Goal: Task Accomplishment & Management: Use online tool/utility

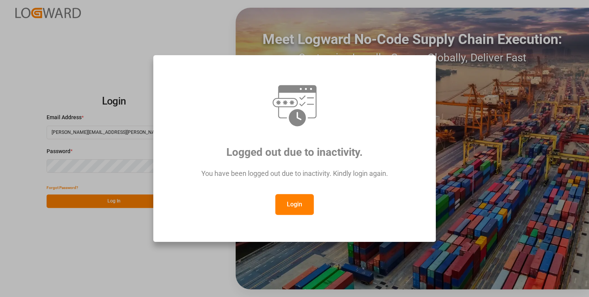
click at [303, 206] on button "Login" at bounding box center [294, 204] width 39 height 21
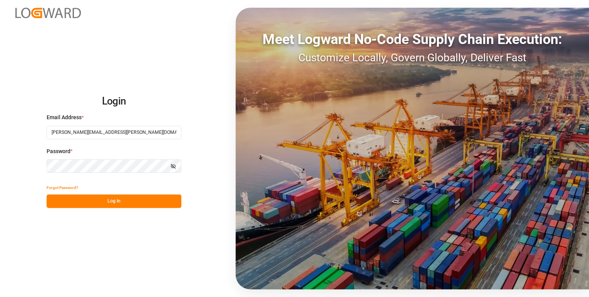
click at [77, 199] on button "Log In" at bounding box center [114, 200] width 135 height 13
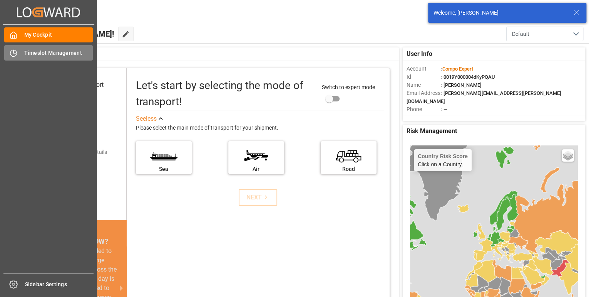
click at [12, 55] on icon at bounding box center [14, 53] width 8 height 8
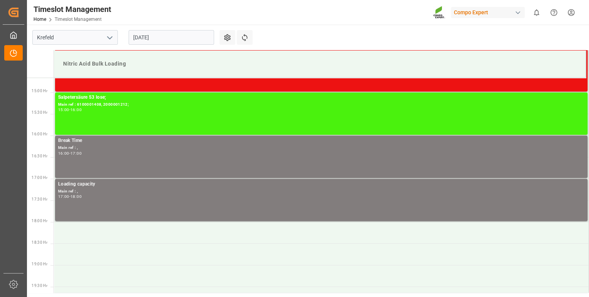
scroll to position [636, 0]
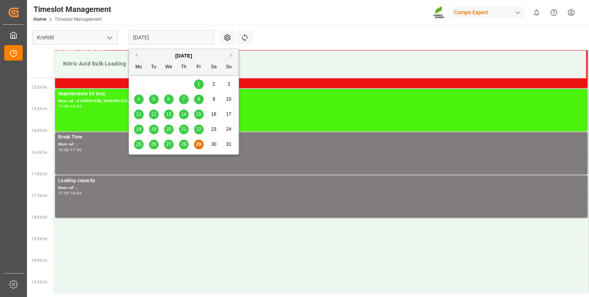
click at [203, 40] on input "[DATE]" at bounding box center [171, 37] width 85 height 15
click at [182, 147] on div "28" at bounding box center [184, 144] width 10 height 9
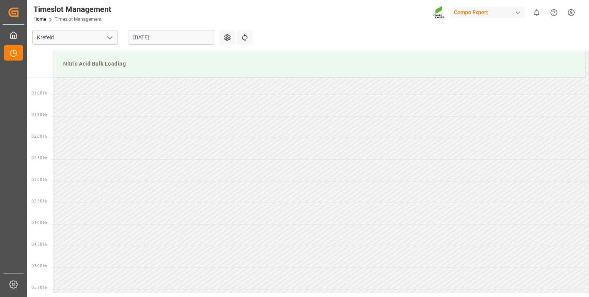
scroll to position [20, 0]
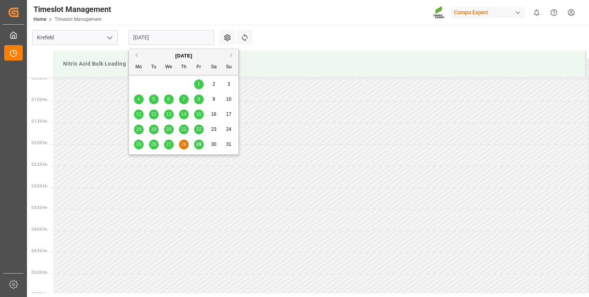
click at [191, 35] on input "[DATE]" at bounding box center [171, 37] width 85 height 15
click at [231, 56] on button "Next Month" at bounding box center [232, 55] width 5 height 5
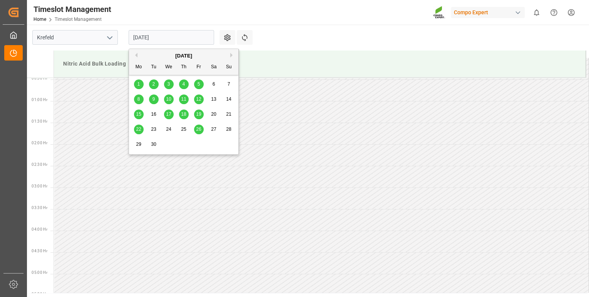
click at [140, 84] on span "1" at bounding box center [138, 83] width 3 height 5
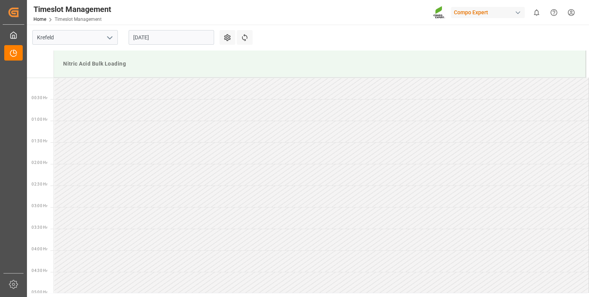
scroll to position [0, 0]
click at [169, 41] on input "[DATE]" at bounding box center [171, 37] width 85 height 15
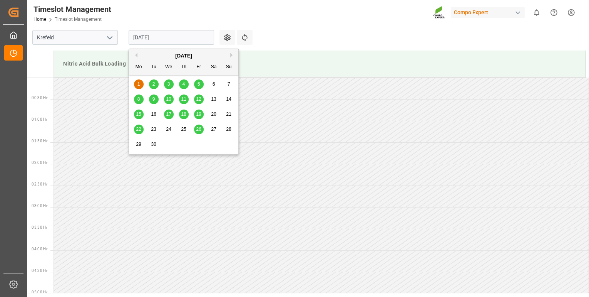
click at [136, 55] on button "Previous Month" at bounding box center [135, 55] width 5 height 5
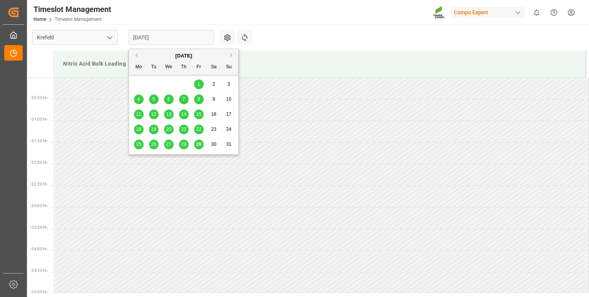
click at [200, 146] on span "29" at bounding box center [198, 143] width 5 height 5
